Goal: Find specific page/section: Find specific page/section

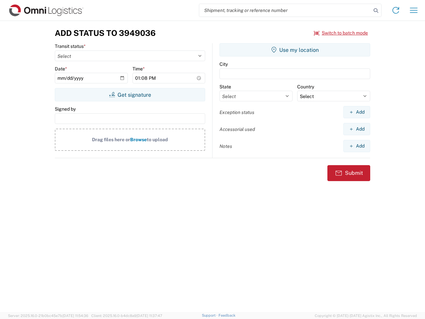
click at [285, 10] on input "search" at bounding box center [285, 10] width 172 height 13
click at [376, 11] on icon at bounding box center [375, 10] width 9 height 9
click at [396, 10] on icon at bounding box center [395, 10] width 11 height 11
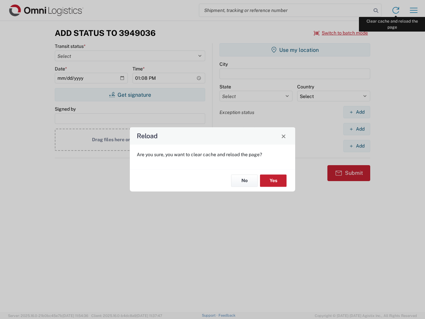
click at [413, 10] on div "Reload Are you sure, you want to clear cache and reload the page? No Yes" at bounding box center [212, 159] width 425 height 319
click at [341, 33] on div "Reload Are you sure, you want to clear cache and reload the page? No Yes" at bounding box center [212, 159] width 425 height 319
click at [130, 95] on div "Reload Are you sure, you want to clear cache and reload the page? No Yes" at bounding box center [212, 159] width 425 height 319
click at [295, 50] on div "Reload Are you sure, you want to clear cache and reload the page? No Yes" at bounding box center [212, 159] width 425 height 319
click at [356, 112] on div "Reload Are you sure, you want to clear cache and reload the page? No Yes" at bounding box center [212, 159] width 425 height 319
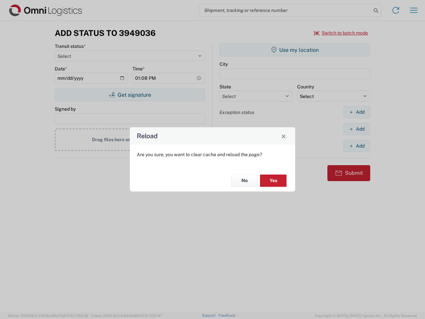
click at [356, 129] on div "Reload Are you sure, you want to clear cache and reload the page? No Yes" at bounding box center [212, 159] width 425 height 319
click at [356, 146] on div "Reload Are you sure, you want to clear cache and reload the page? No Yes" at bounding box center [212, 159] width 425 height 319
